Goal: Complete application form

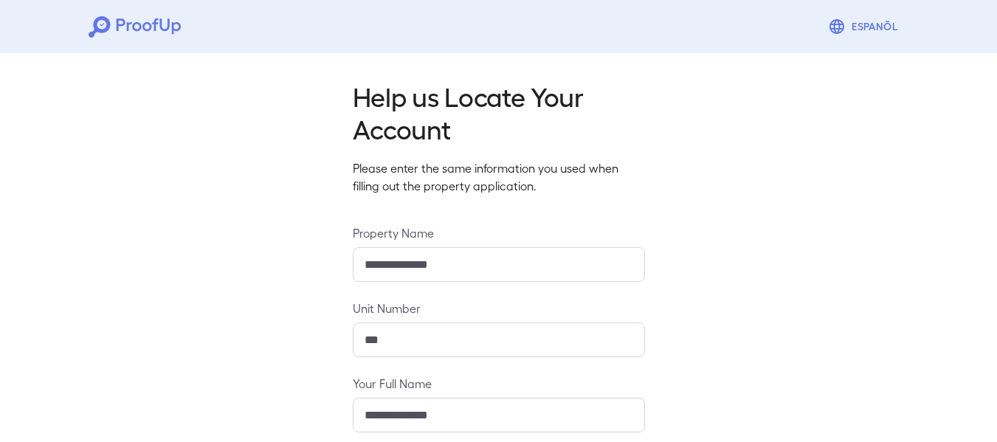
scroll to position [226, 0]
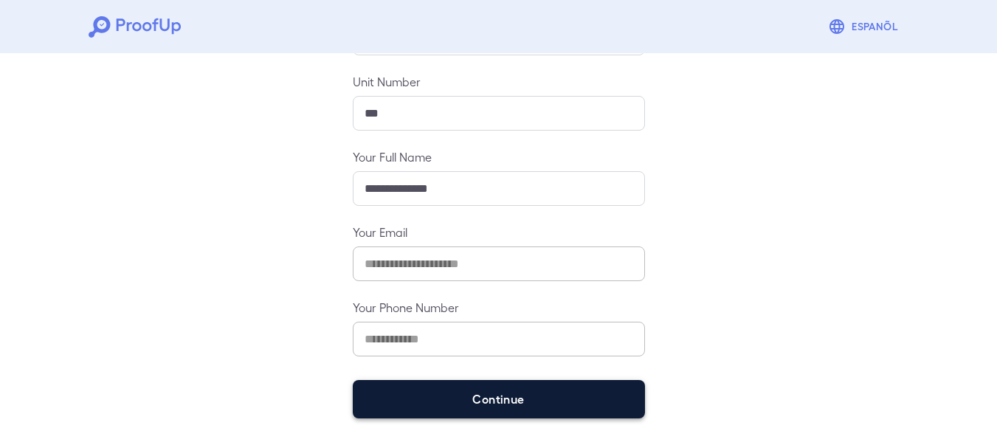
click at [463, 405] on button "Continue" at bounding box center [499, 399] width 292 height 38
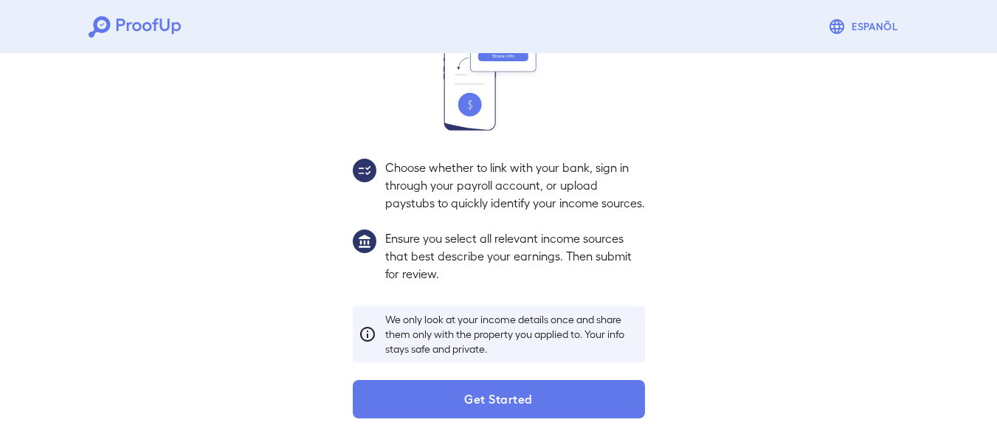
click at [456, 334] on p "We only look at your income details once and share them only with the property …" at bounding box center [512, 334] width 254 height 44
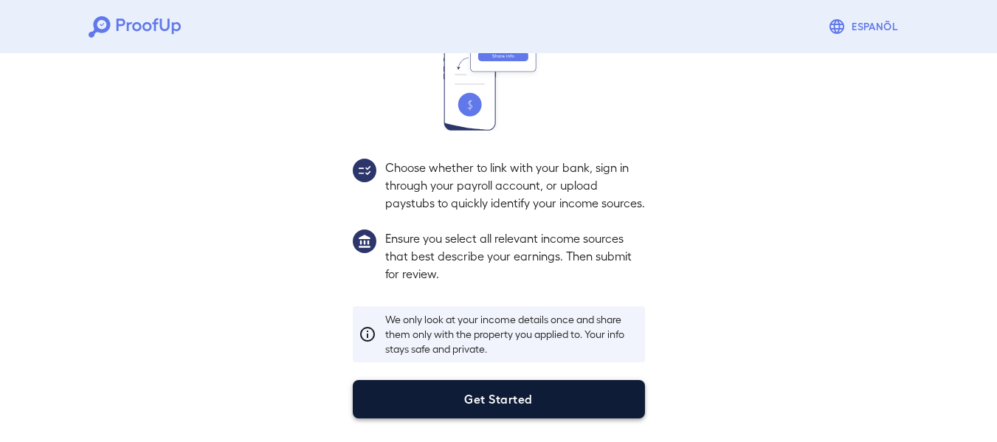
click at [502, 395] on button "Get Started" at bounding box center [499, 399] width 292 height 38
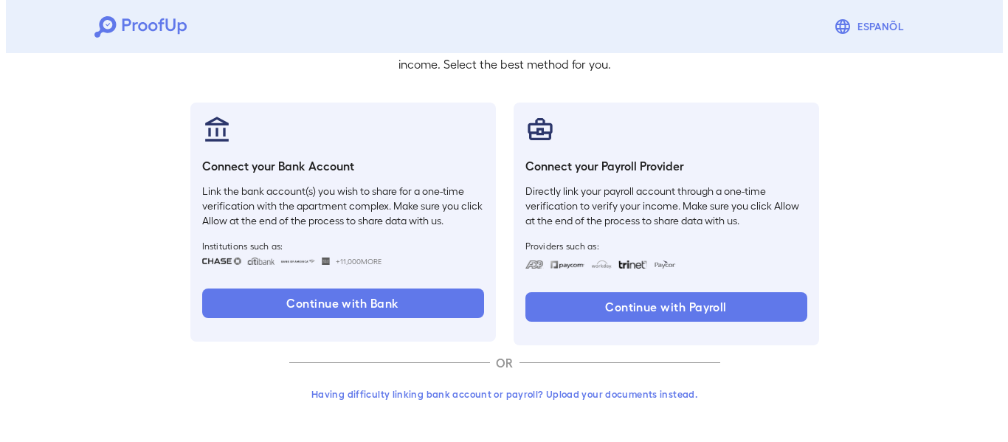
scroll to position [122, 0]
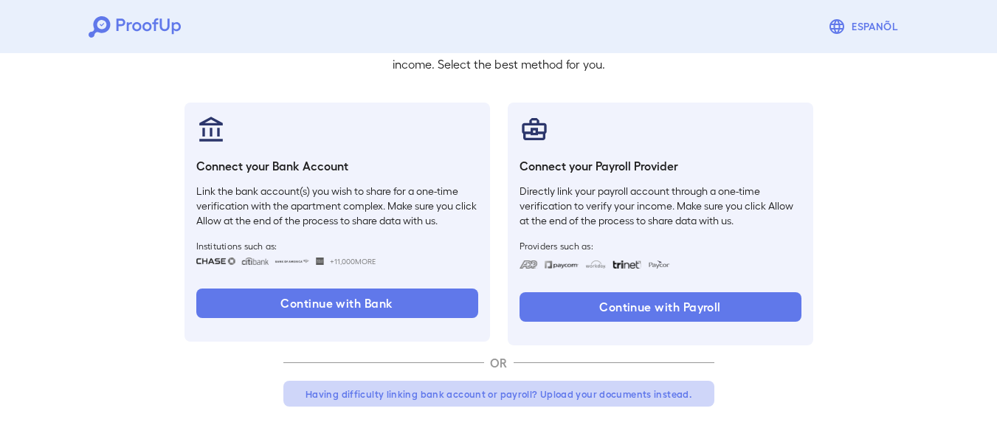
click at [491, 393] on button "Having difficulty linking bank account or payroll? Upload your documents instea…" at bounding box center [498, 394] width 431 height 27
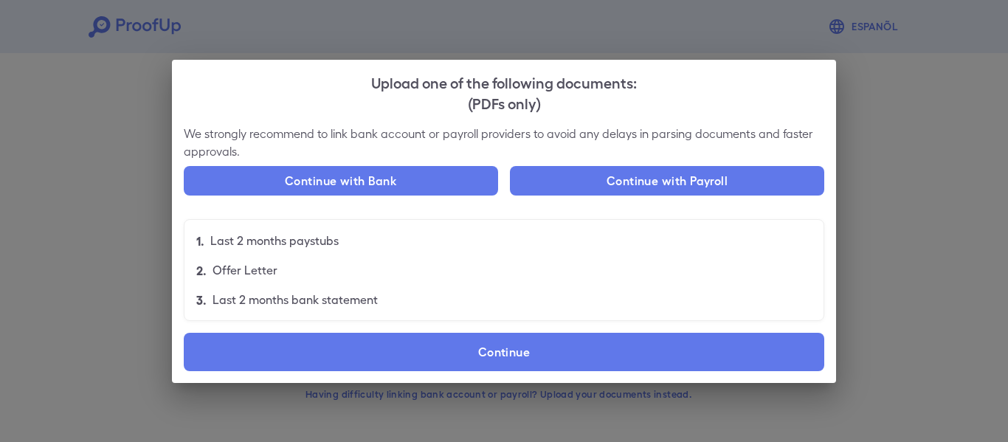
click at [319, 259] on li "2. Offer Letter" at bounding box center [503, 270] width 639 height 30
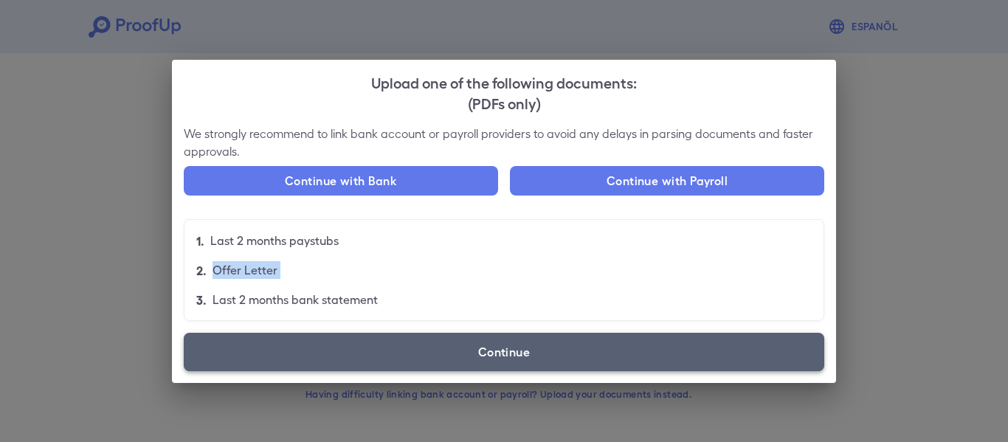
click at [449, 343] on label "Continue" at bounding box center [504, 352] width 640 height 38
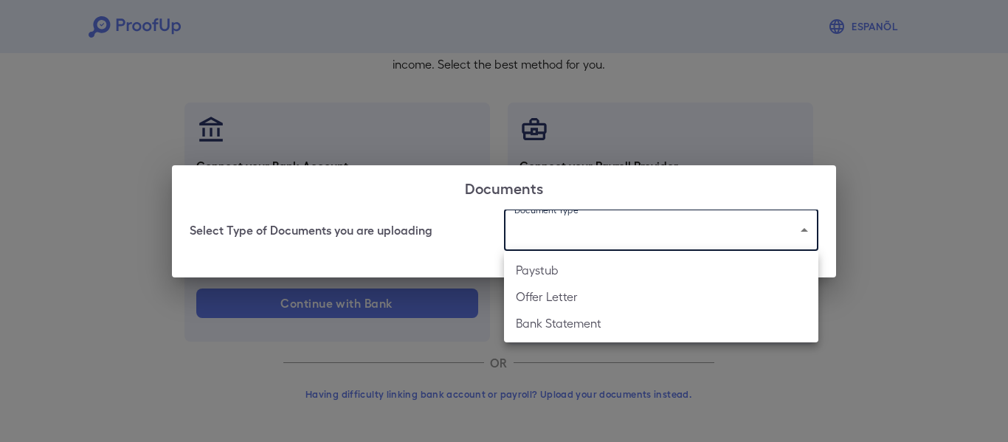
click at [580, 223] on body "Espanõl Go back How Would You Like to Verify Your Income? There are multiple wa…" at bounding box center [504, 160] width 1008 height 564
click at [592, 268] on li "Paystub" at bounding box center [661, 270] width 314 height 27
type input "*******"
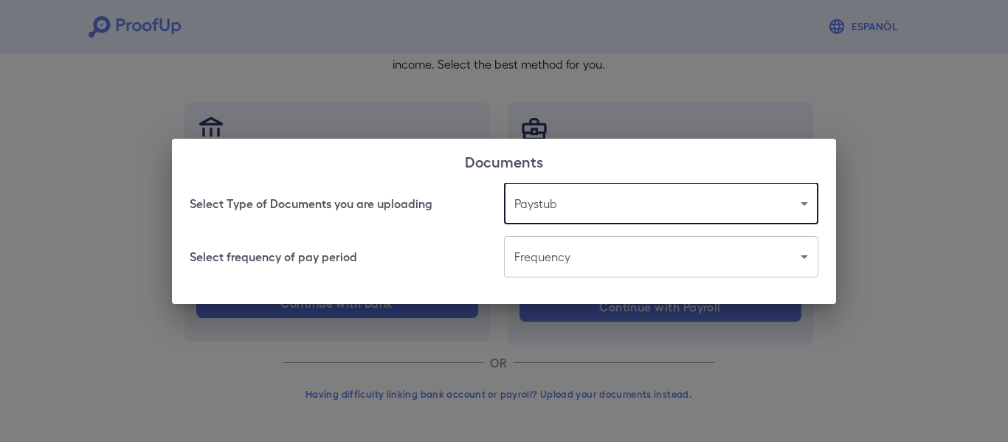
click at [556, 263] on body "Espanõl Go back How Would You Like to Verify Your Income? There are multiple wa…" at bounding box center [504, 160] width 1008 height 564
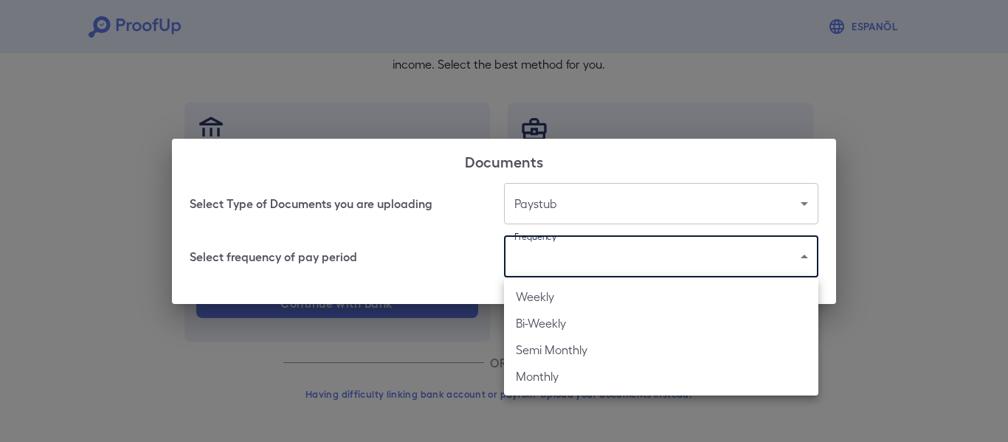
click at [580, 302] on li "Weekly" at bounding box center [661, 296] width 314 height 27
type input "******"
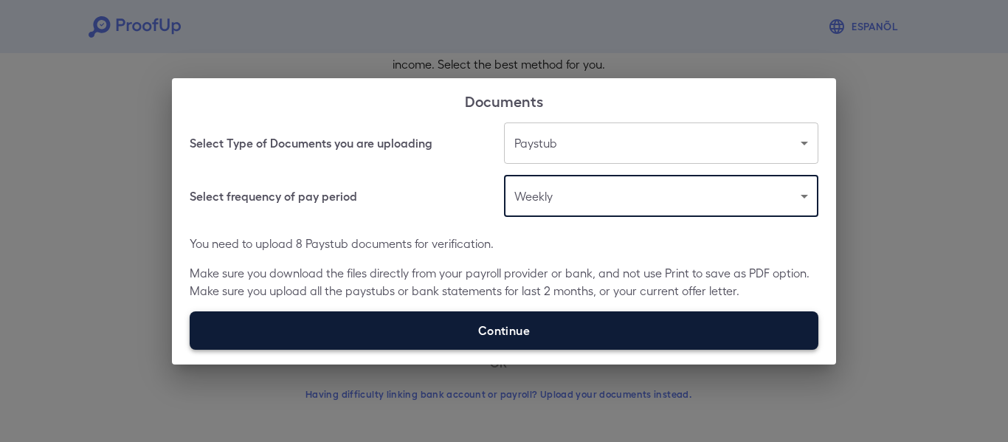
click at [579, 315] on label "Continue" at bounding box center [504, 330] width 629 height 38
click at [190, 349] on input "Continue" at bounding box center [190, 349] width 1 height 1
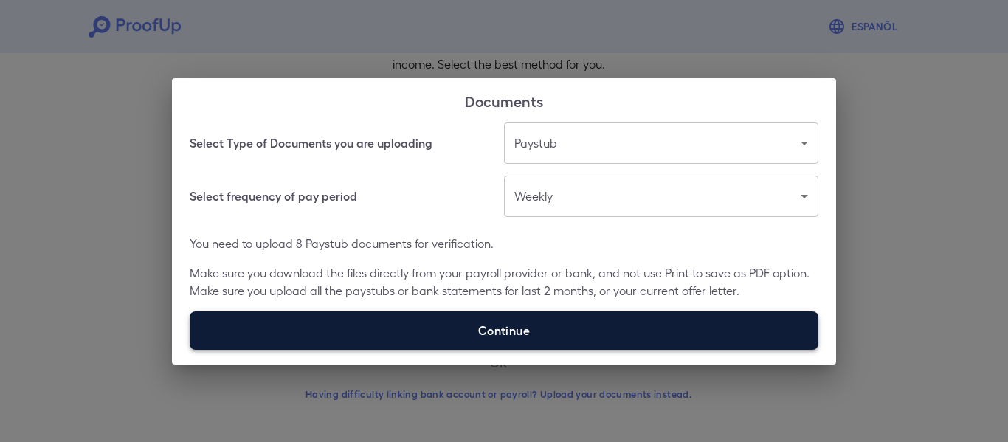
type input "**********"
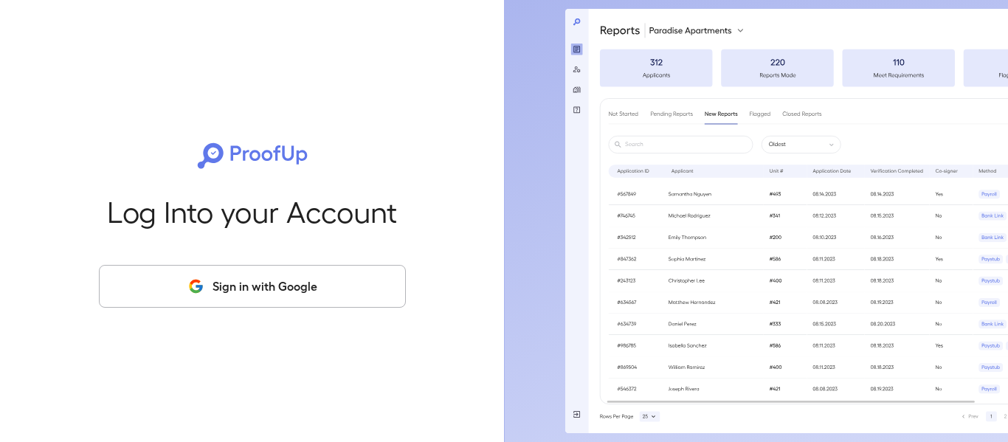
click at [278, 289] on button "Sign in with Google" at bounding box center [252, 286] width 307 height 43
